Goal: Obtain resource: Obtain resource

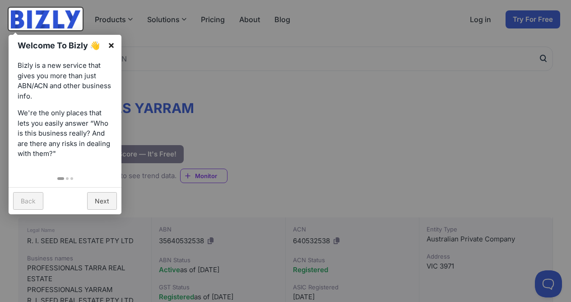
click at [111, 47] on link "×" at bounding box center [111, 45] width 20 height 20
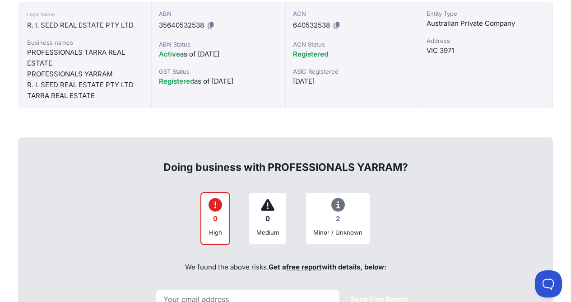
scroll to position [315, 0]
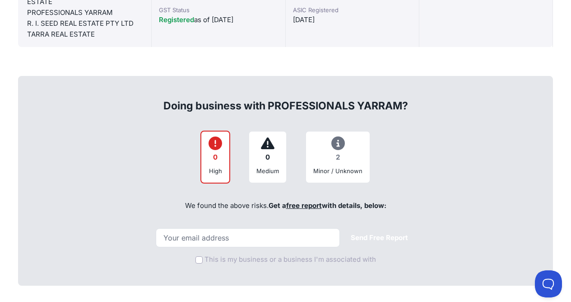
click at [339, 159] on div "2" at bounding box center [337, 158] width 49 height 18
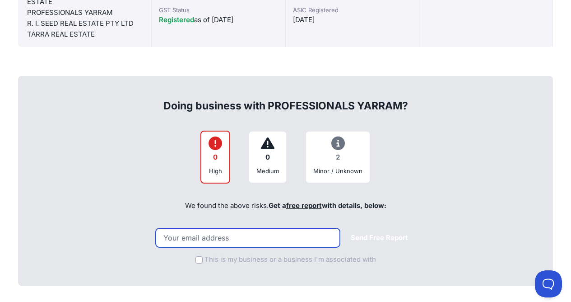
click at [191, 233] on input "email" at bounding box center [248, 237] width 184 height 19
type input "[EMAIL_ADDRESS][DOMAIN_NAME]"
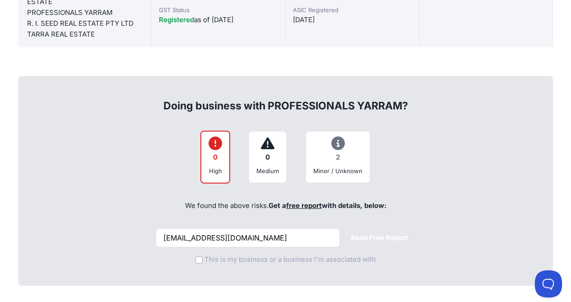
click at [372, 250] on div "This is my business or a business I'm associated with" at bounding box center [285, 257] width 515 height 20
click at [201, 257] on input "This is my business or a business I'm associated with" at bounding box center [199, 259] width 7 height 7
checkbox input "true"
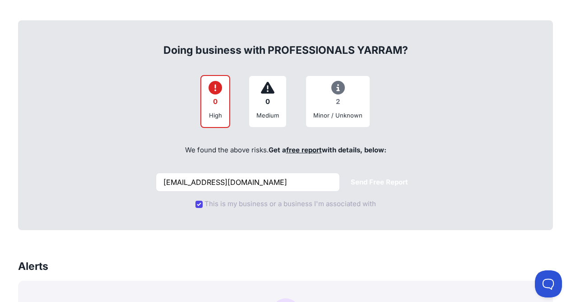
scroll to position [371, 0]
click at [369, 179] on button "Send Free Report" at bounding box center [380, 182] width 72 height 18
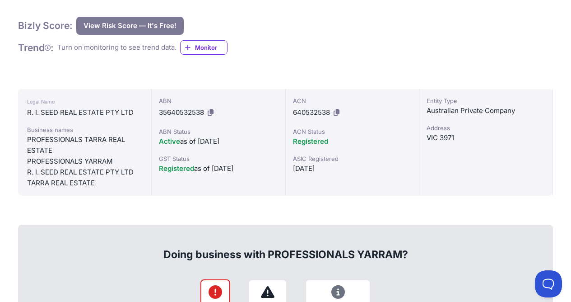
scroll to position [165, 0]
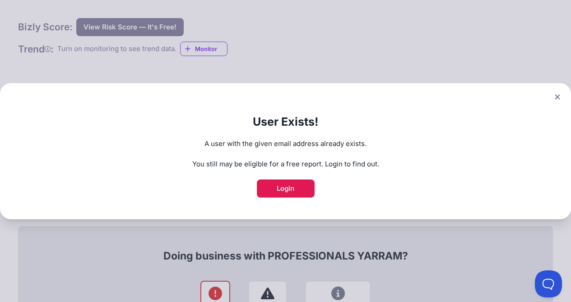
click at [295, 192] on link "Login" at bounding box center [286, 188] width 58 height 18
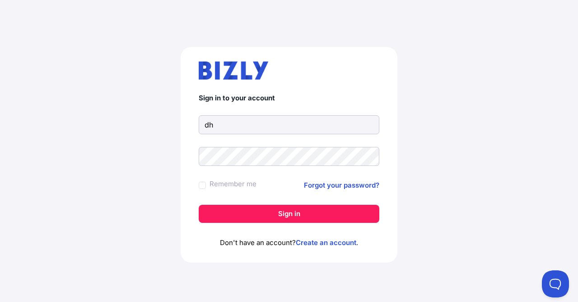
type input "d"
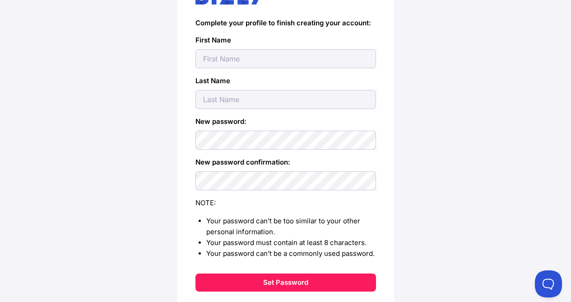
scroll to position [114, 0]
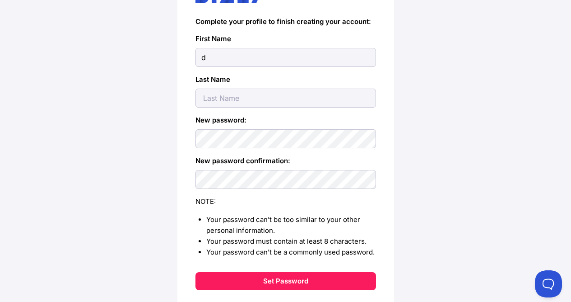
type input "d"
click at [304, 95] on input "text" at bounding box center [286, 98] width 181 height 19
type input "[PERSON_NAME]"
click at [313, 238] on li "Your password must contain at least 8 characters." at bounding box center [291, 241] width 170 height 11
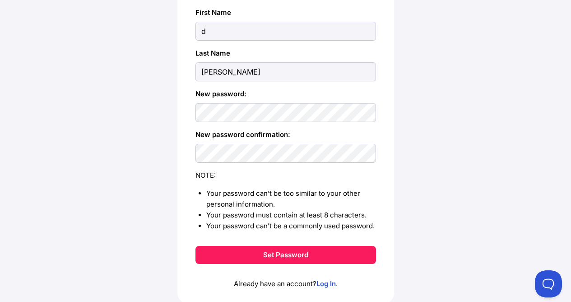
scroll to position [142, 0]
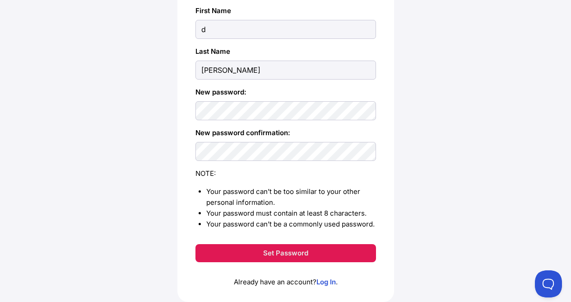
click at [300, 254] on button "Set Password" at bounding box center [286, 253] width 181 height 18
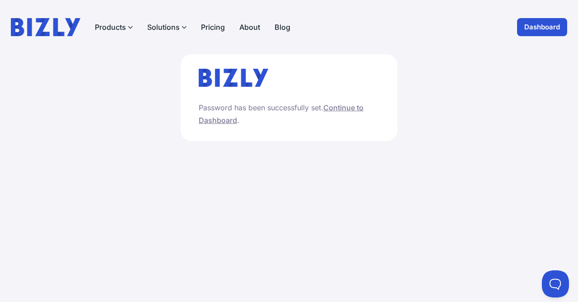
click at [354, 108] on link "Continue to Dashboard" at bounding box center [281, 114] width 165 height 22
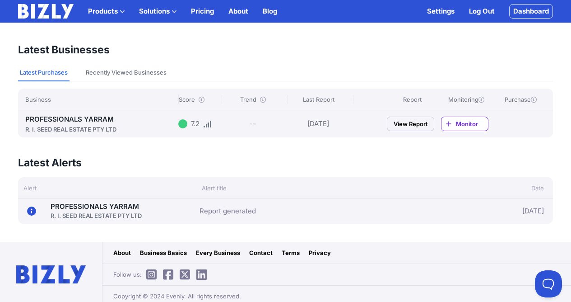
scroll to position [82, 0]
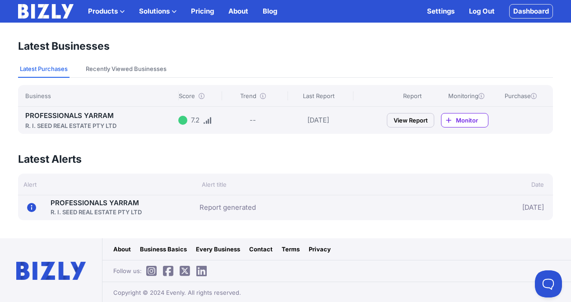
click at [409, 119] on link "View Report" at bounding box center [410, 120] width 47 height 14
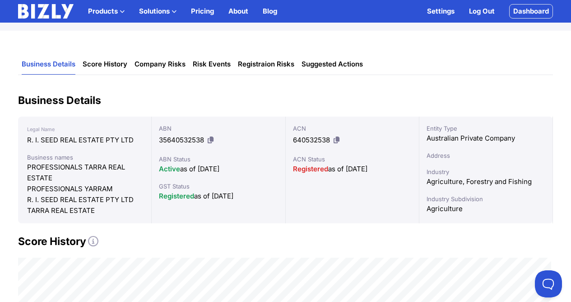
scroll to position [52, 0]
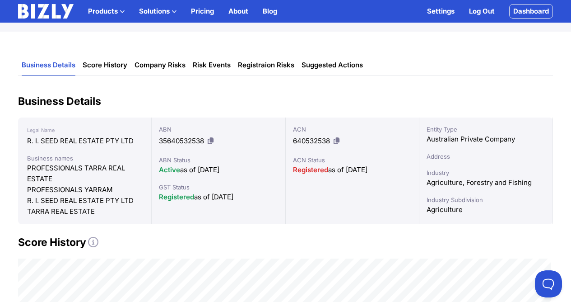
click at [213, 142] on icon at bounding box center [211, 140] width 6 height 7
click at [211, 141] on icon at bounding box center [211, 140] width 6 height 7
drag, startPoint x: 160, startPoint y: 141, endPoint x: 205, endPoint y: 142, distance: 44.7
click at [205, 141] on div "ABN 35640532538" at bounding box center [218, 136] width 119 height 23
copy span "35640532538"
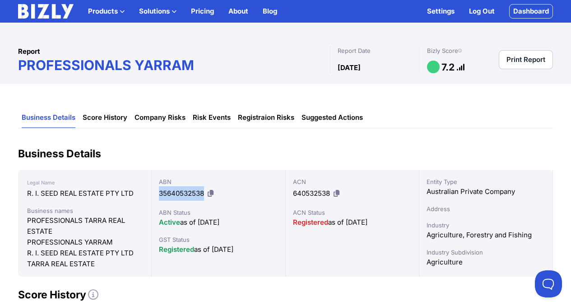
scroll to position [0, 0]
click at [535, 14] on link "Dashboard" at bounding box center [532, 11] width 44 height 14
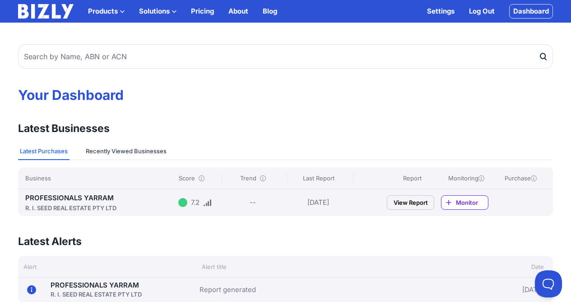
click at [153, 151] on button "Recently Viewed Businesses" at bounding box center [126, 151] width 84 height 17
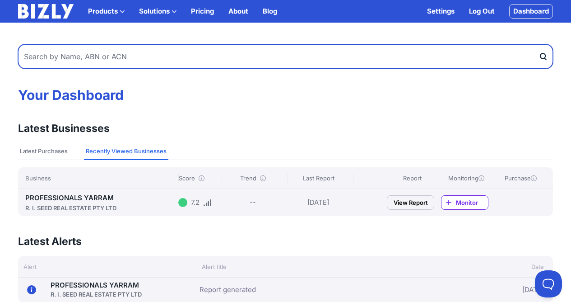
click at [33, 58] on input "text" at bounding box center [285, 56] width 535 height 24
type input "[PERSON_NAME]"
click at [546, 56] on button "submit" at bounding box center [546, 56] width 14 height 24
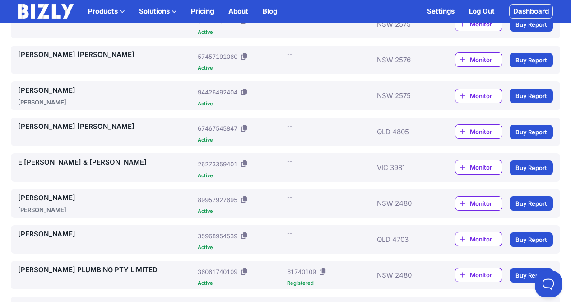
scroll to position [237, 0]
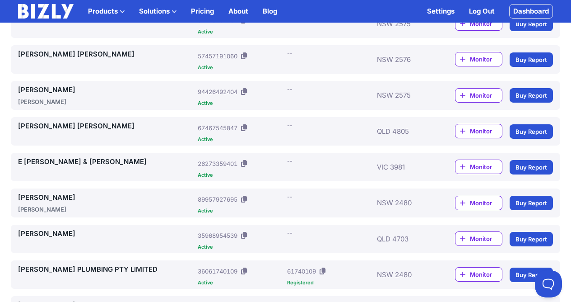
click at [61, 162] on link "E [PERSON_NAME] & [PERSON_NAME]" at bounding box center [106, 161] width 176 height 11
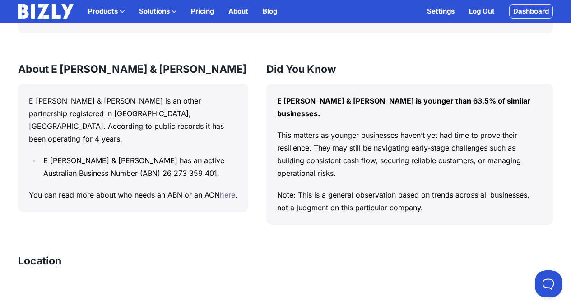
scroll to position [730, 0]
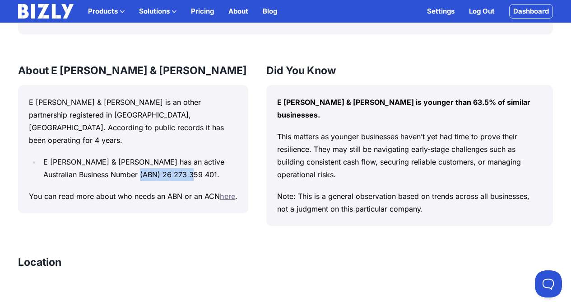
drag, startPoint x: 166, startPoint y: 163, endPoint x: 55, endPoint y: 173, distance: 112.0
click at [55, 173] on li "E [PERSON_NAME] & [PERSON_NAME] has an active Australian Business Number (ABN) …" at bounding box center [139, 167] width 197 height 25
copy li "26 273 359 401"
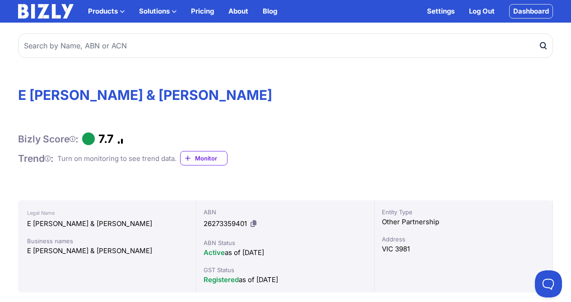
scroll to position [0, 0]
click at [208, 155] on span "Monitor" at bounding box center [211, 158] width 32 height 9
